Goal: Navigation & Orientation: Find specific page/section

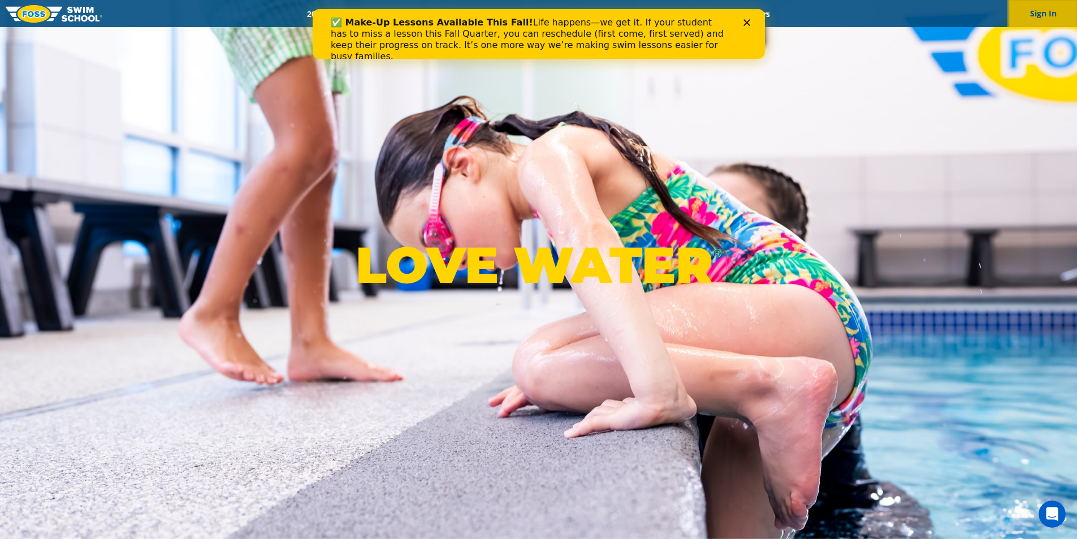
click at [1042, 18] on button "Sign In" at bounding box center [1043, 13] width 68 height 27
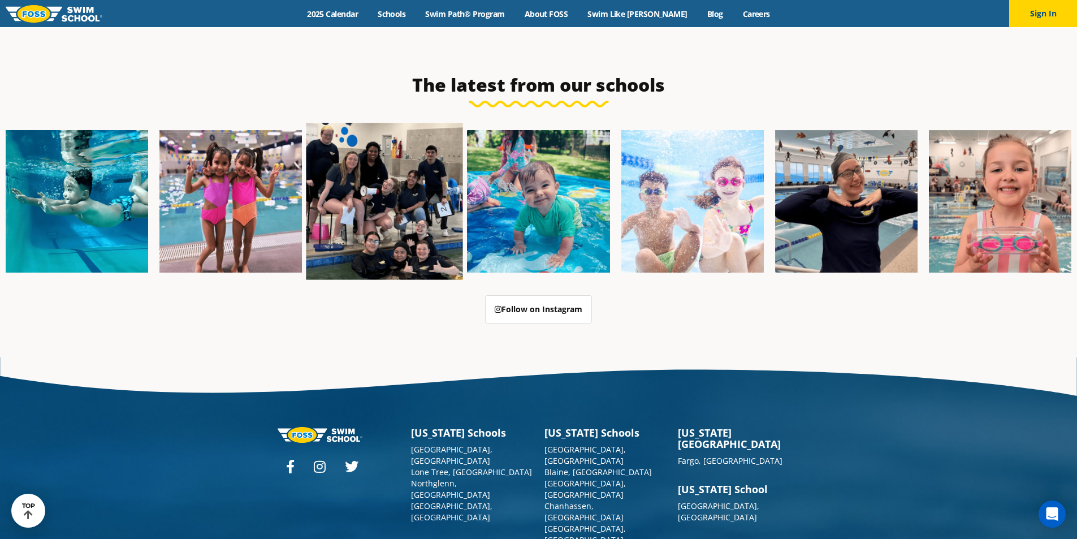
scroll to position [2913, 0]
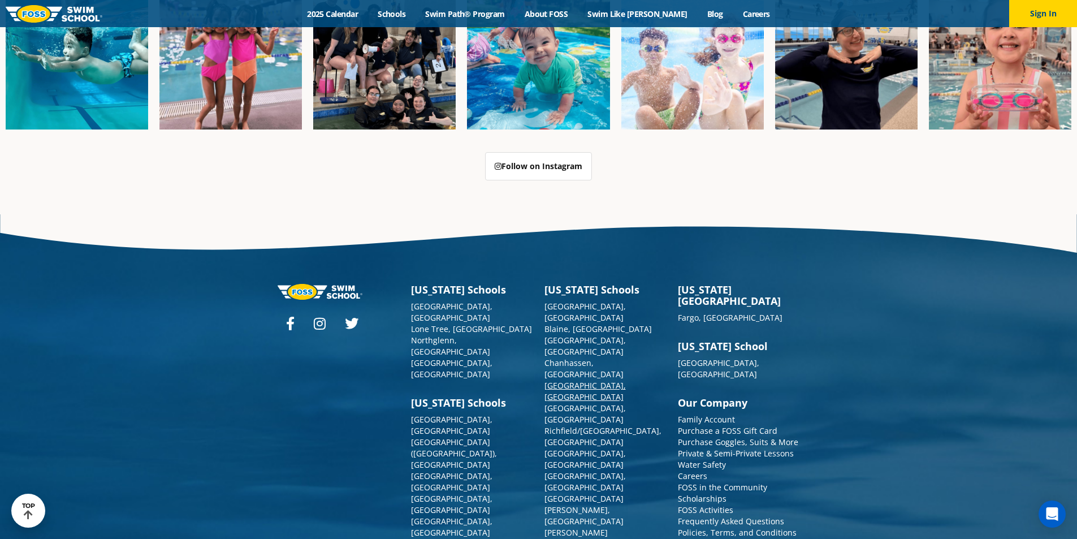
click at [574, 380] on link "[GEOGRAPHIC_DATA], [GEOGRAPHIC_DATA]" at bounding box center [585, 391] width 81 height 22
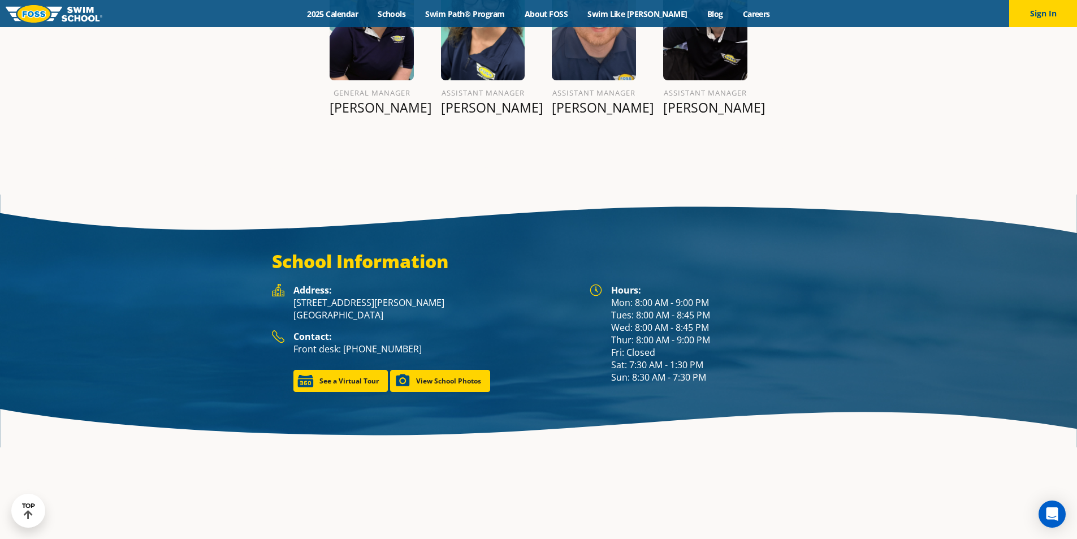
scroll to position [1583, 0]
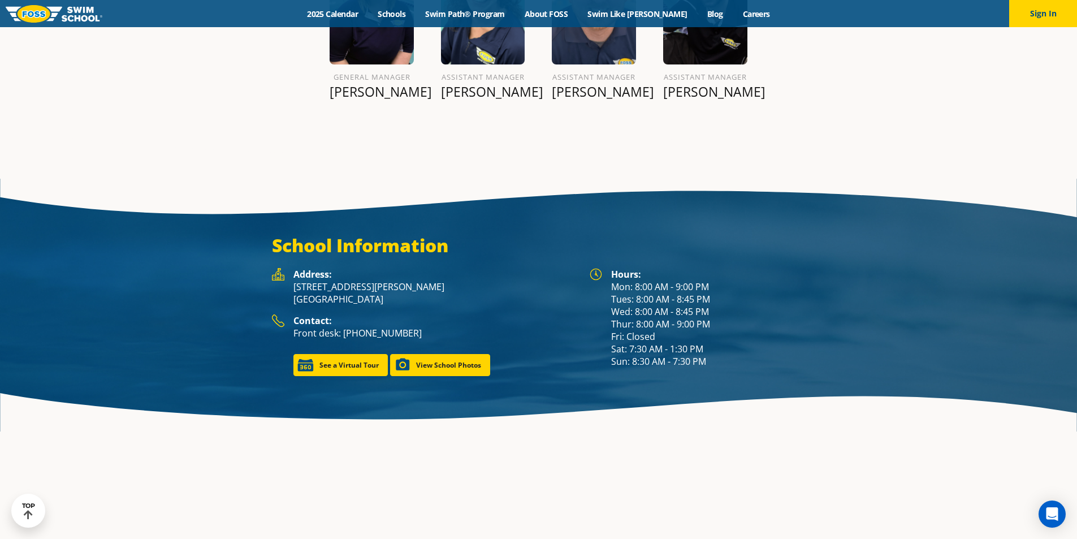
drag, startPoint x: 346, startPoint y: 270, endPoint x: 492, endPoint y: 208, distance: 158.9
click at [492, 217] on div "School Information Hours: Mon: 8:00 AM - 9:00 PM Tues: 8:00 AM - 8:45 PM Wed: 8…" at bounding box center [538, 305] width 1077 height 176
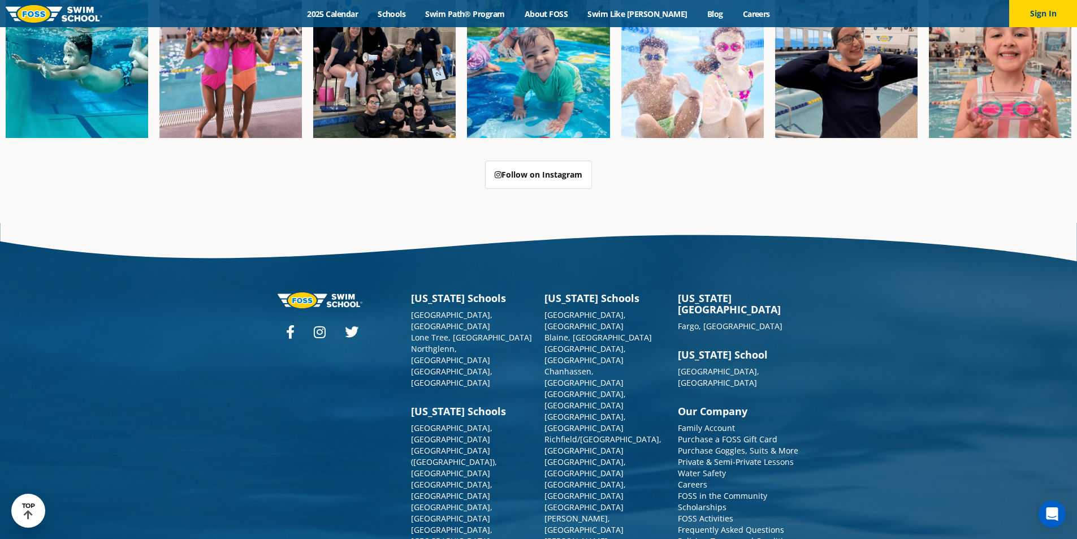
scroll to position [2913, 0]
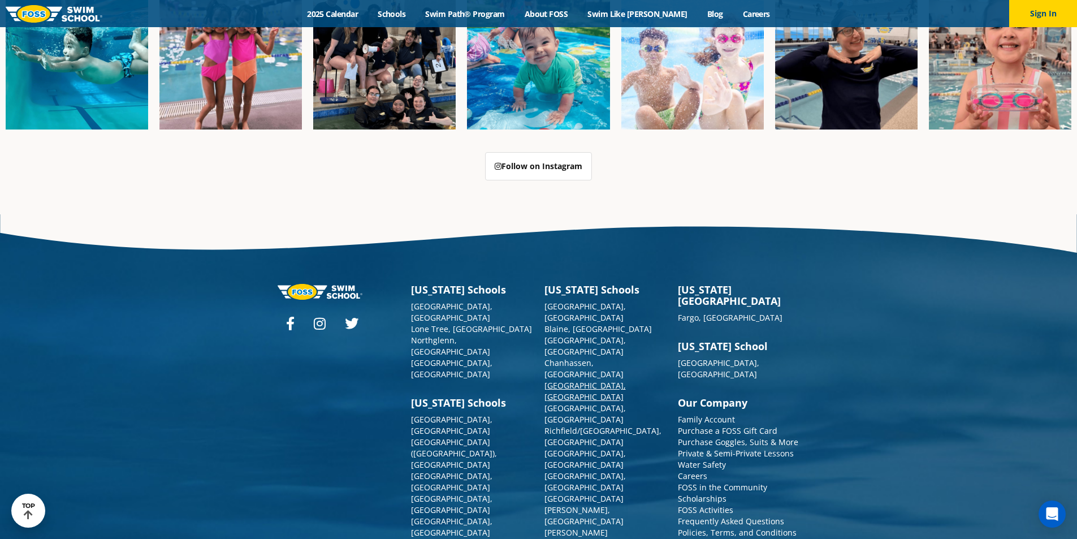
click at [573, 380] on link "[GEOGRAPHIC_DATA], [GEOGRAPHIC_DATA]" at bounding box center [585, 391] width 81 height 22
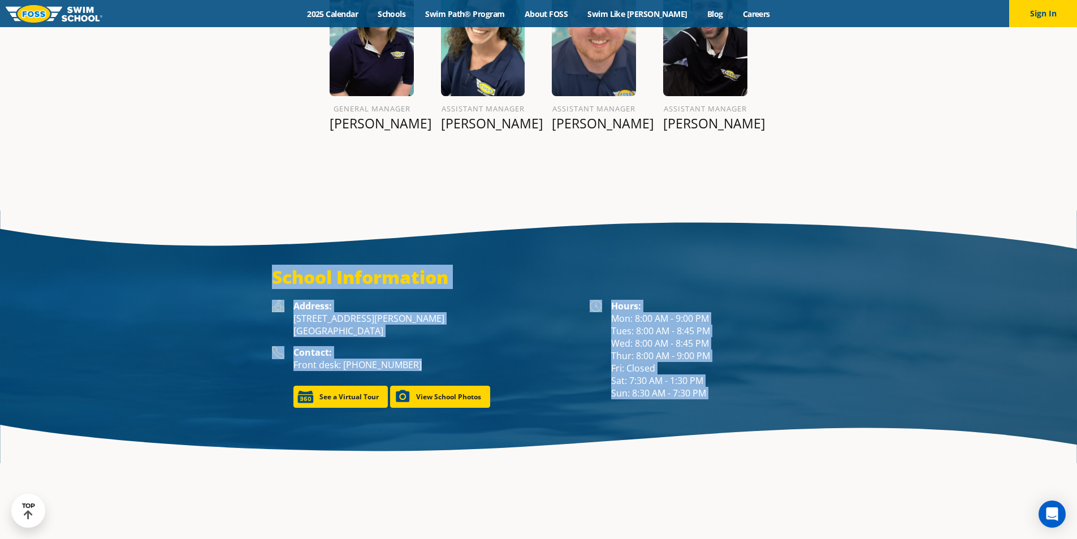
scroll to position [1568, 0]
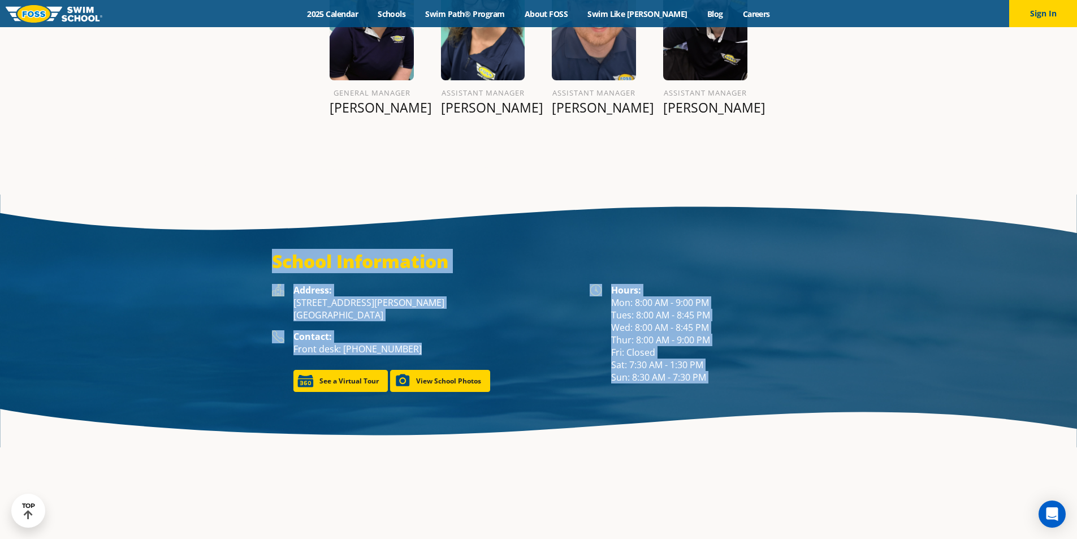
drag, startPoint x: 273, startPoint y: 247, endPoint x: 405, endPoint y: 337, distance: 159.5
click at [405, 337] on div "School Information Hours: Mon: 8:00 AM - 9:00 PM Tues: 8:00 AM - 8:45 PM Wed: 8…" at bounding box center [539, 321] width 534 height 142
